Goal: Check status

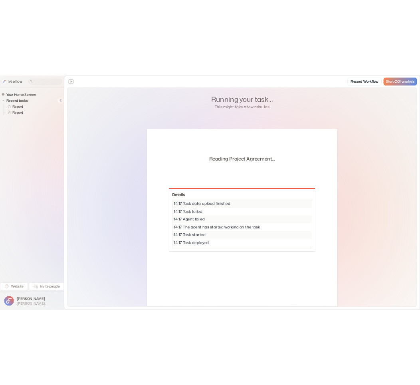
scroll to position [10, 0]
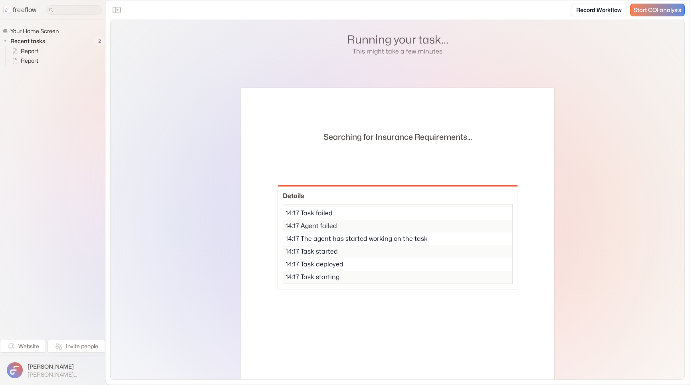
click at [260, 201] on div "Searching for Insurance Requirements... Details 14:17 Task data upload finished…" at bounding box center [397, 236] width 313 height 285
